Goal: Find specific page/section: Find specific page/section

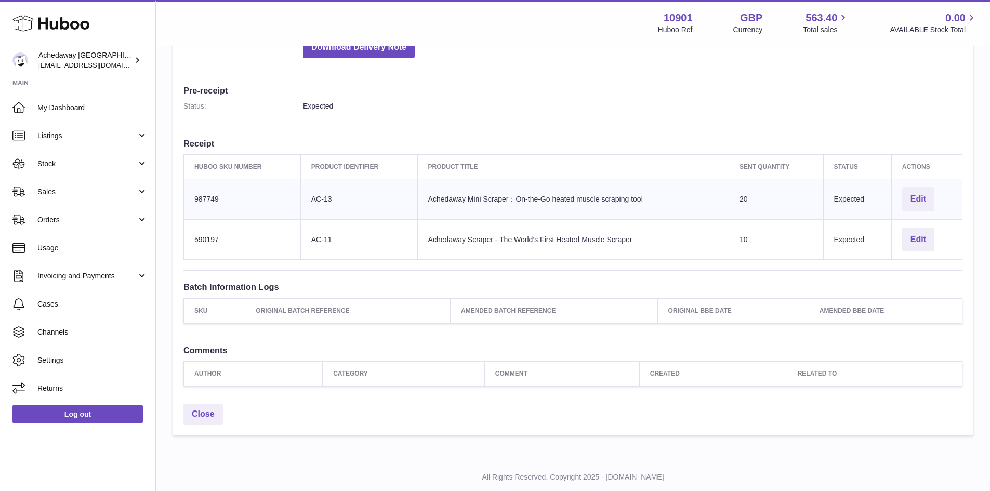
scroll to position [275, 0]
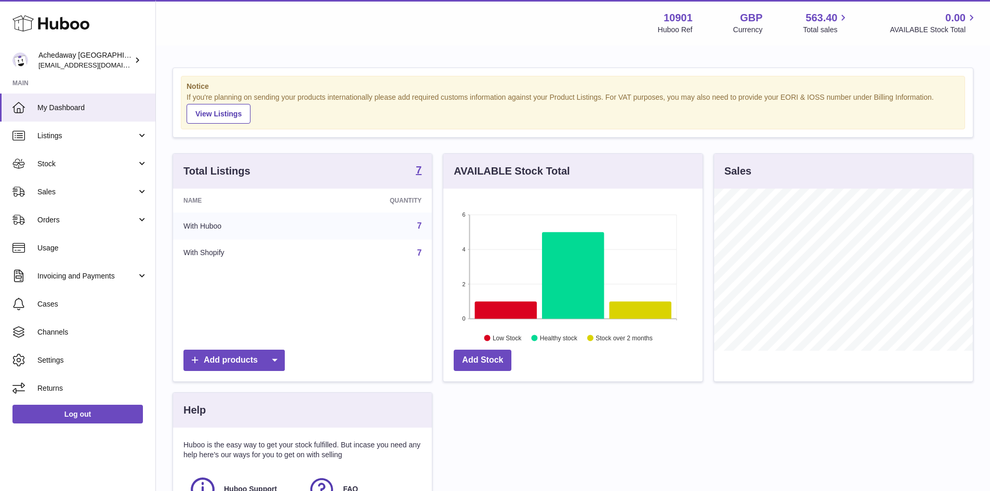
scroll to position [162, 259]
click at [113, 168] on span "Stock" at bounding box center [86, 164] width 99 height 10
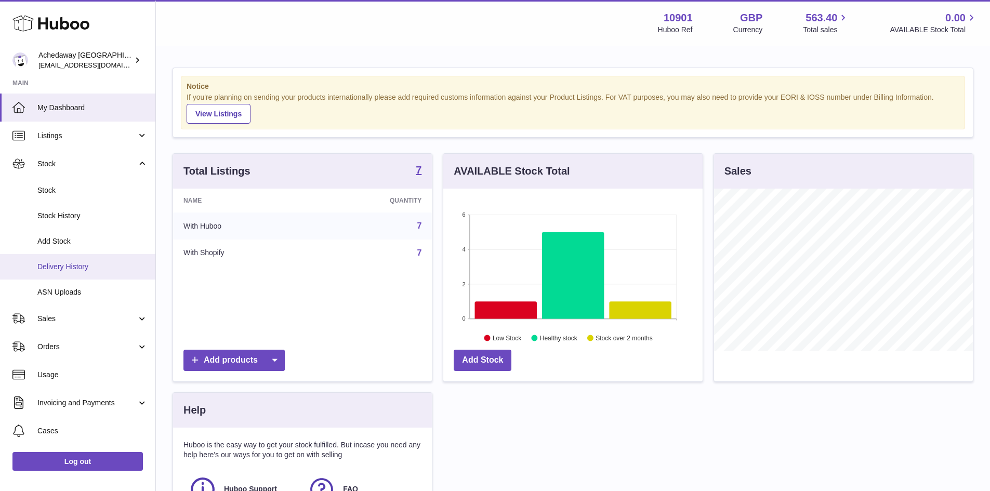
click at [87, 263] on span "Delivery History" at bounding box center [92, 267] width 110 height 10
